Goal: Find specific page/section: Find specific page/section

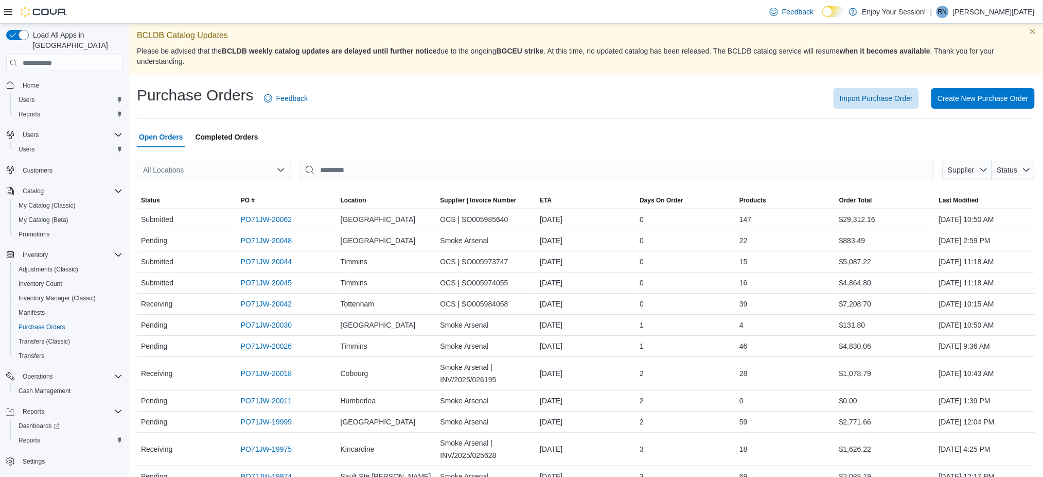
scroll to position [2, 0]
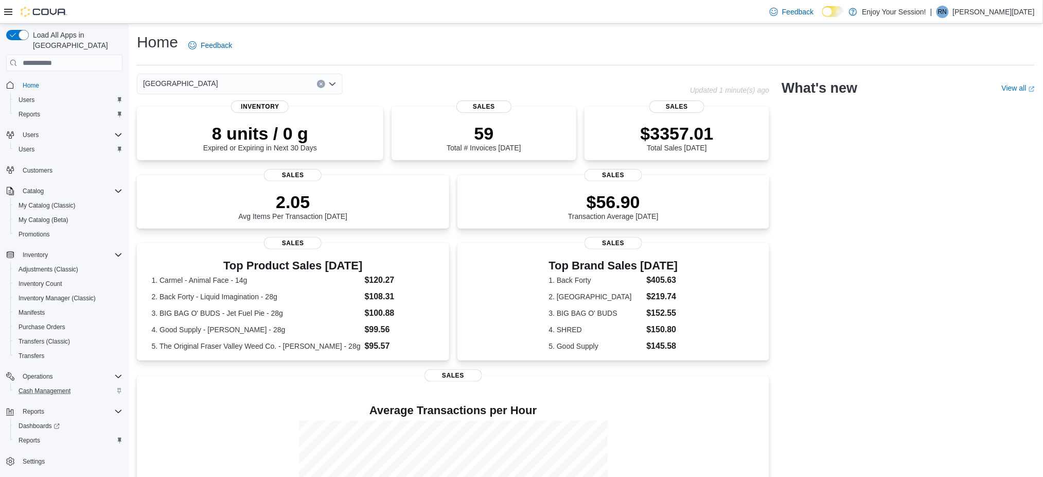
click at [75, 384] on div "Cash Management" at bounding box center [68, 390] width 108 height 12
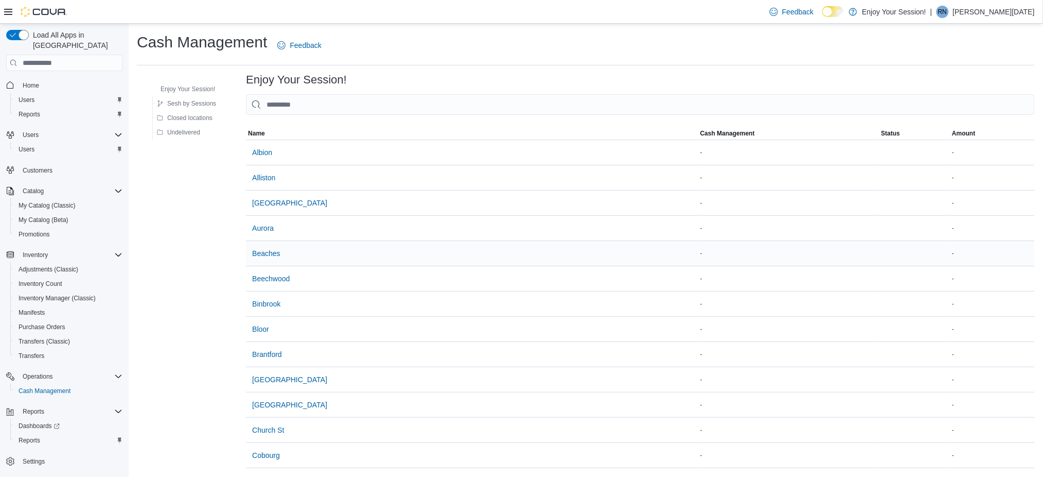
click at [457, 263] on div "Beaches" at bounding box center [472, 253] width 452 height 25
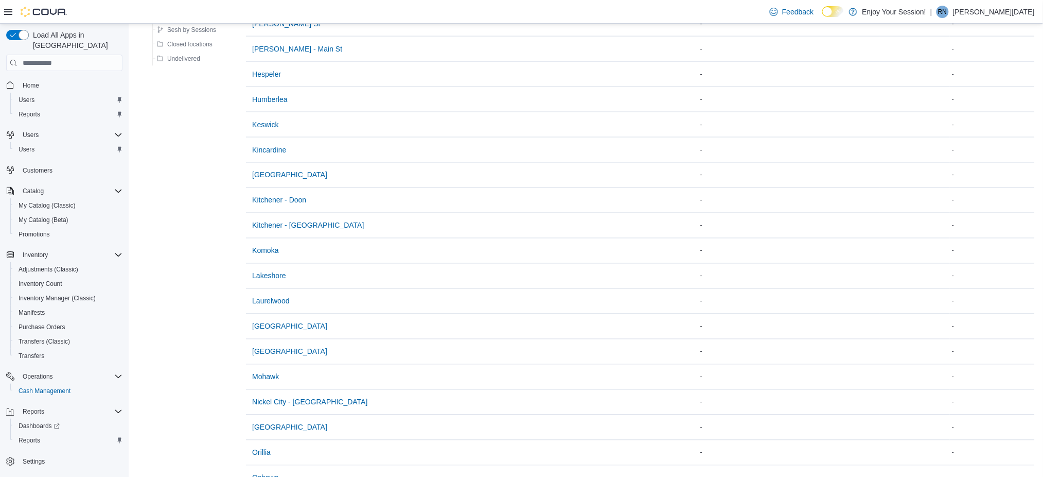
scroll to position [691, 0]
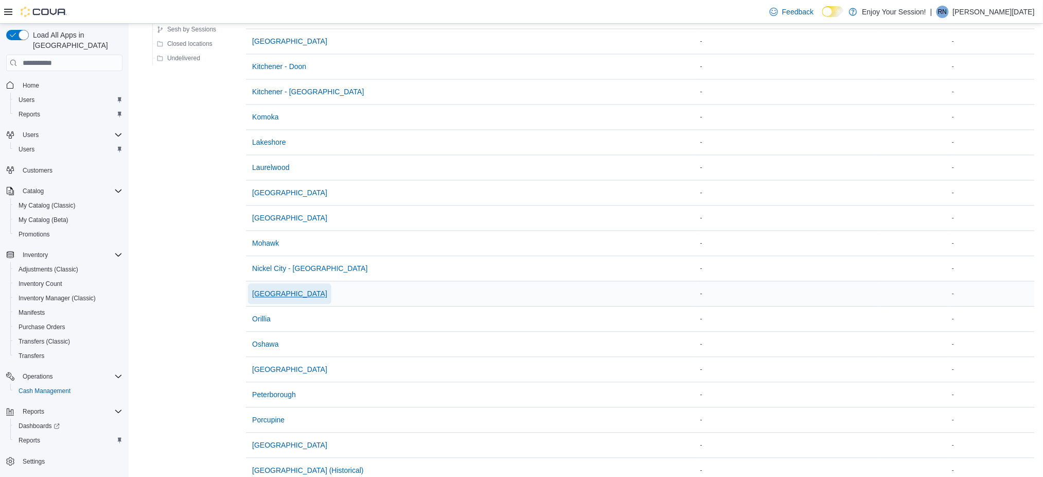
click at [256, 292] on span "North York" at bounding box center [289, 294] width 75 height 10
